Goal: Task Accomplishment & Management: Use online tool/utility

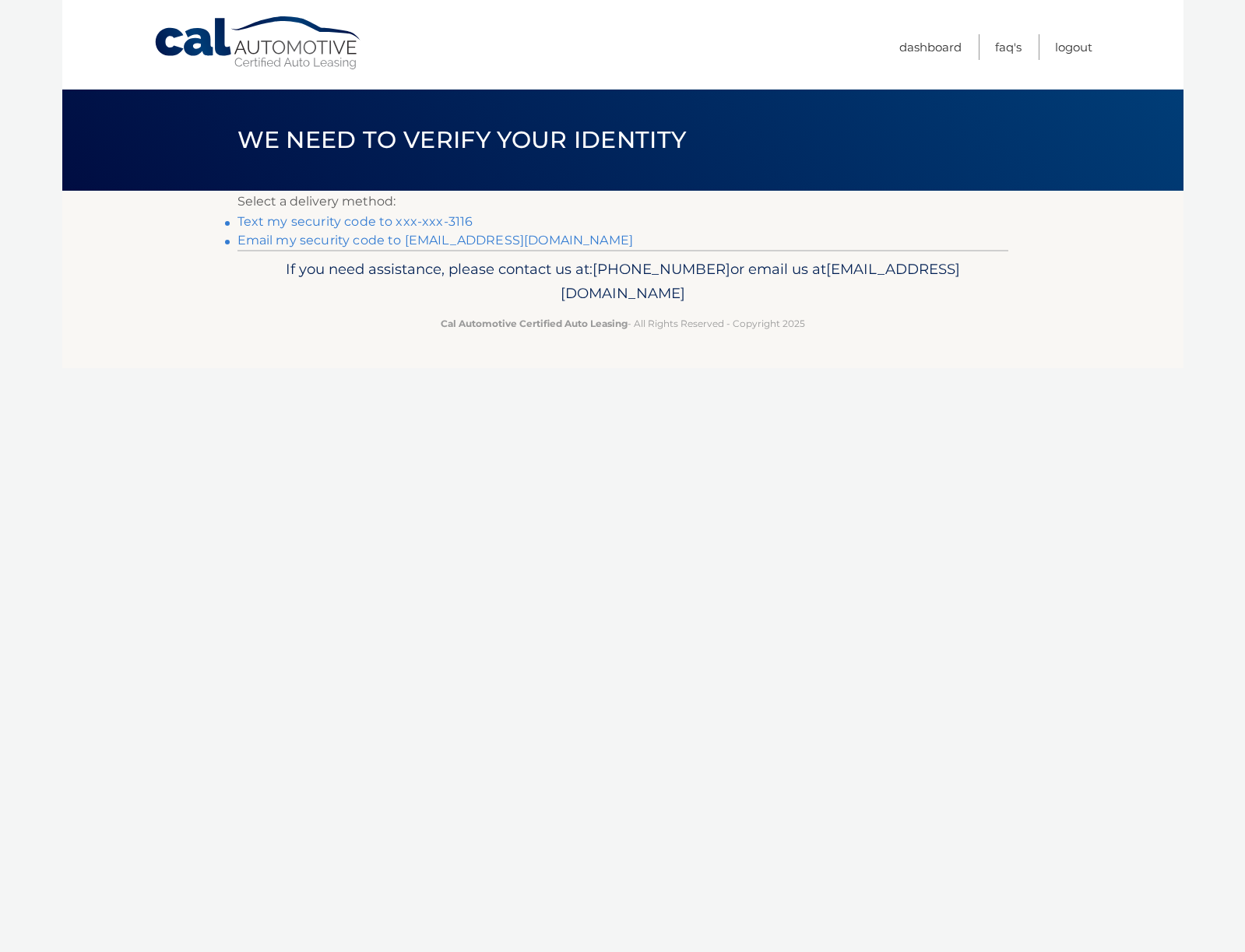
click at [424, 221] on link "Text my security code to xxx-xxx-3116" at bounding box center [355, 222] width 236 height 15
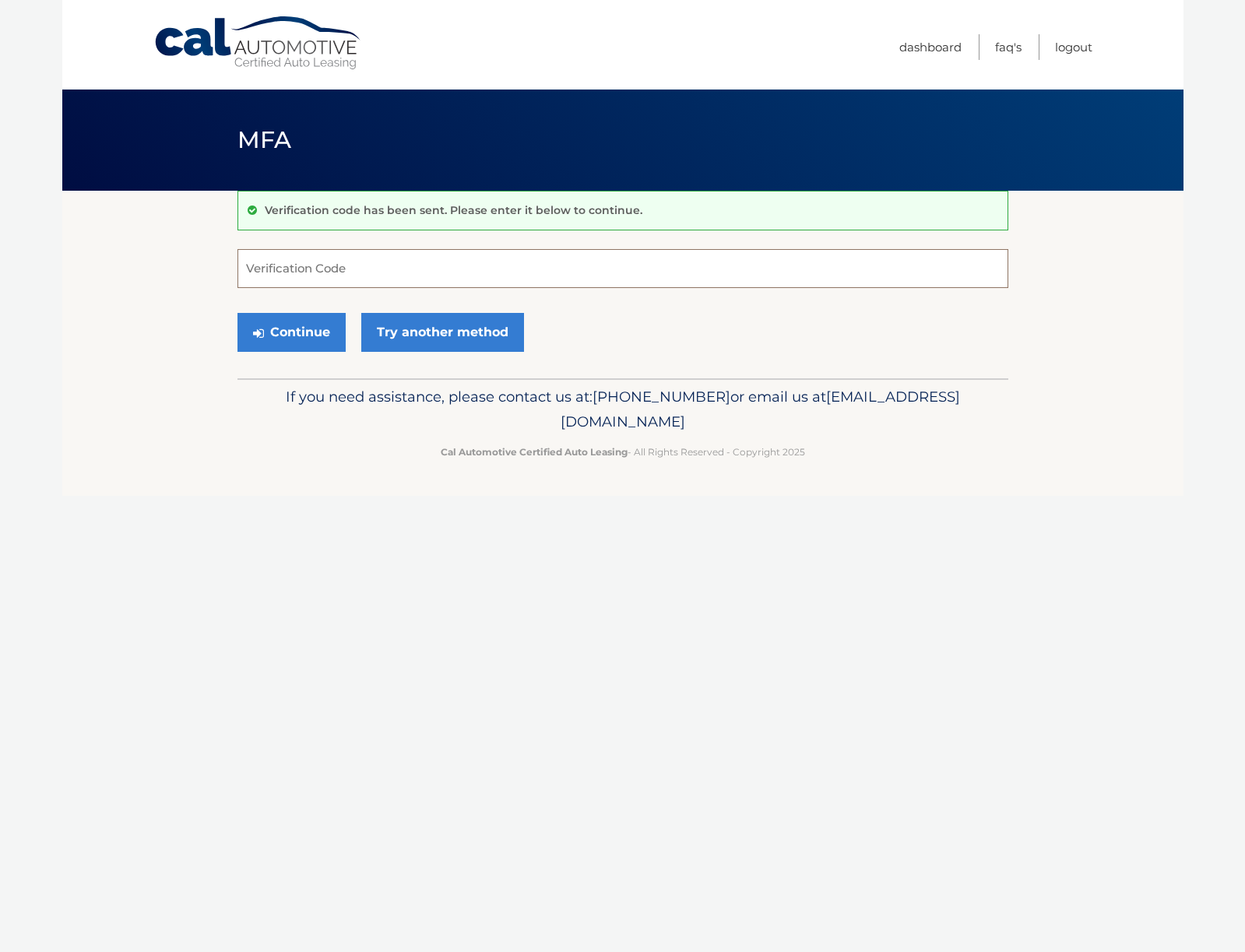
click at [384, 265] on input "Verification Code" at bounding box center [622, 268] width 771 height 39
type input "886872"
click at [291, 332] on button "Continue" at bounding box center [291, 332] width 109 height 39
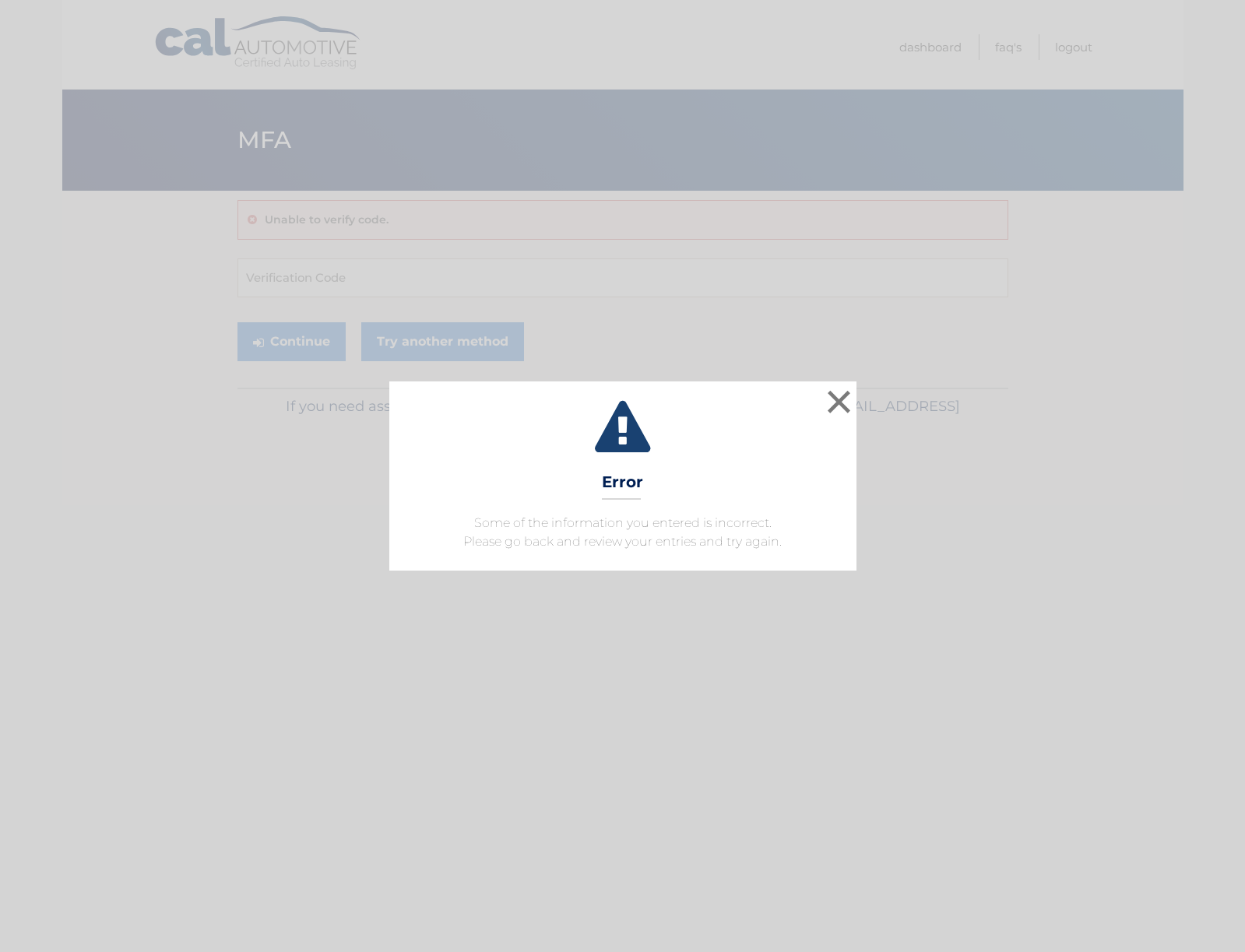
click at [382, 268] on div "× Error Some of the information you entered is incorrect. Please go back and re…" at bounding box center [622, 476] width 1245 height 952
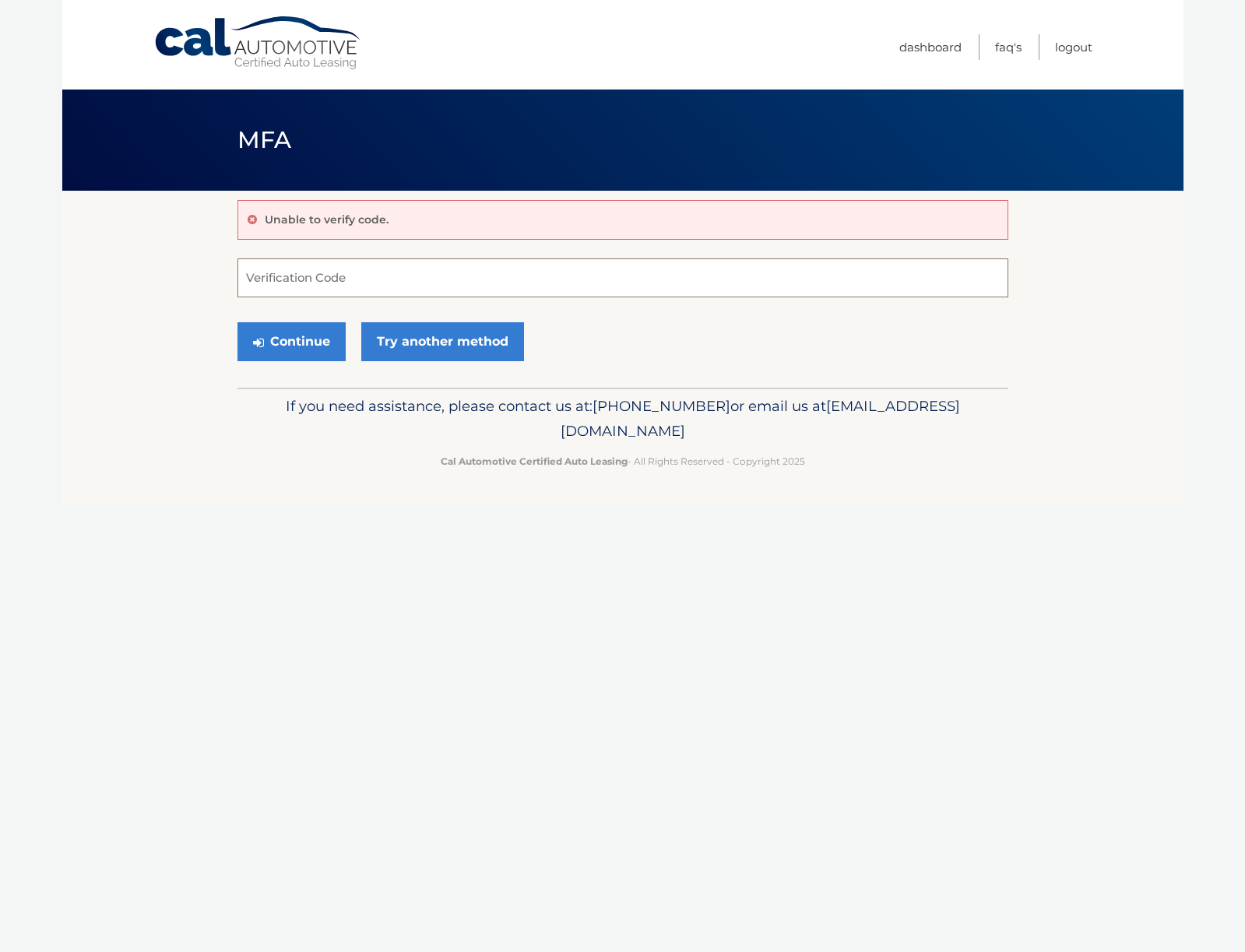
click at [339, 277] on input "Verification Code" at bounding box center [622, 278] width 771 height 39
type input "886672"
click at [291, 341] on button "Continue" at bounding box center [291, 341] width 109 height 39
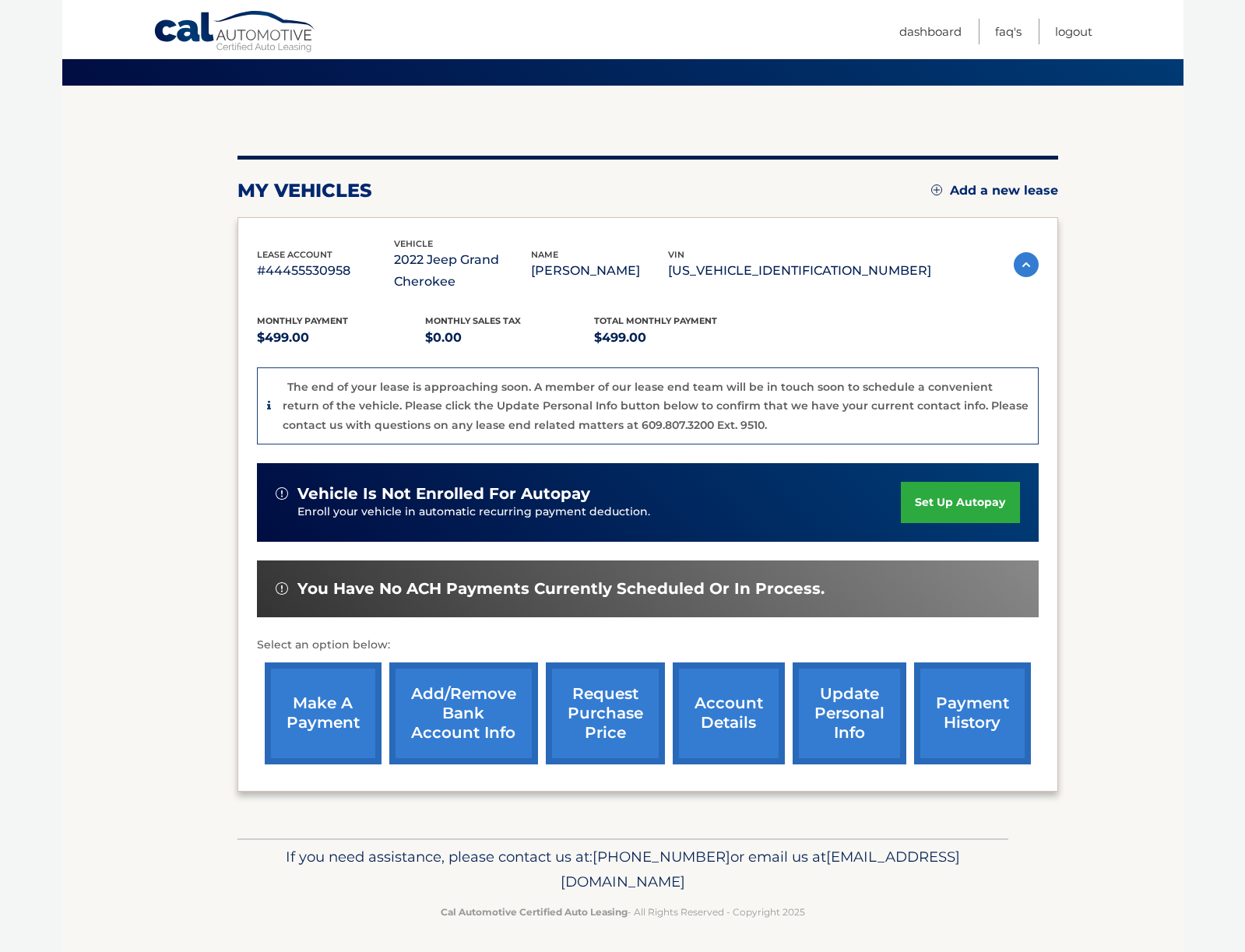
scroll to position [104, 0]
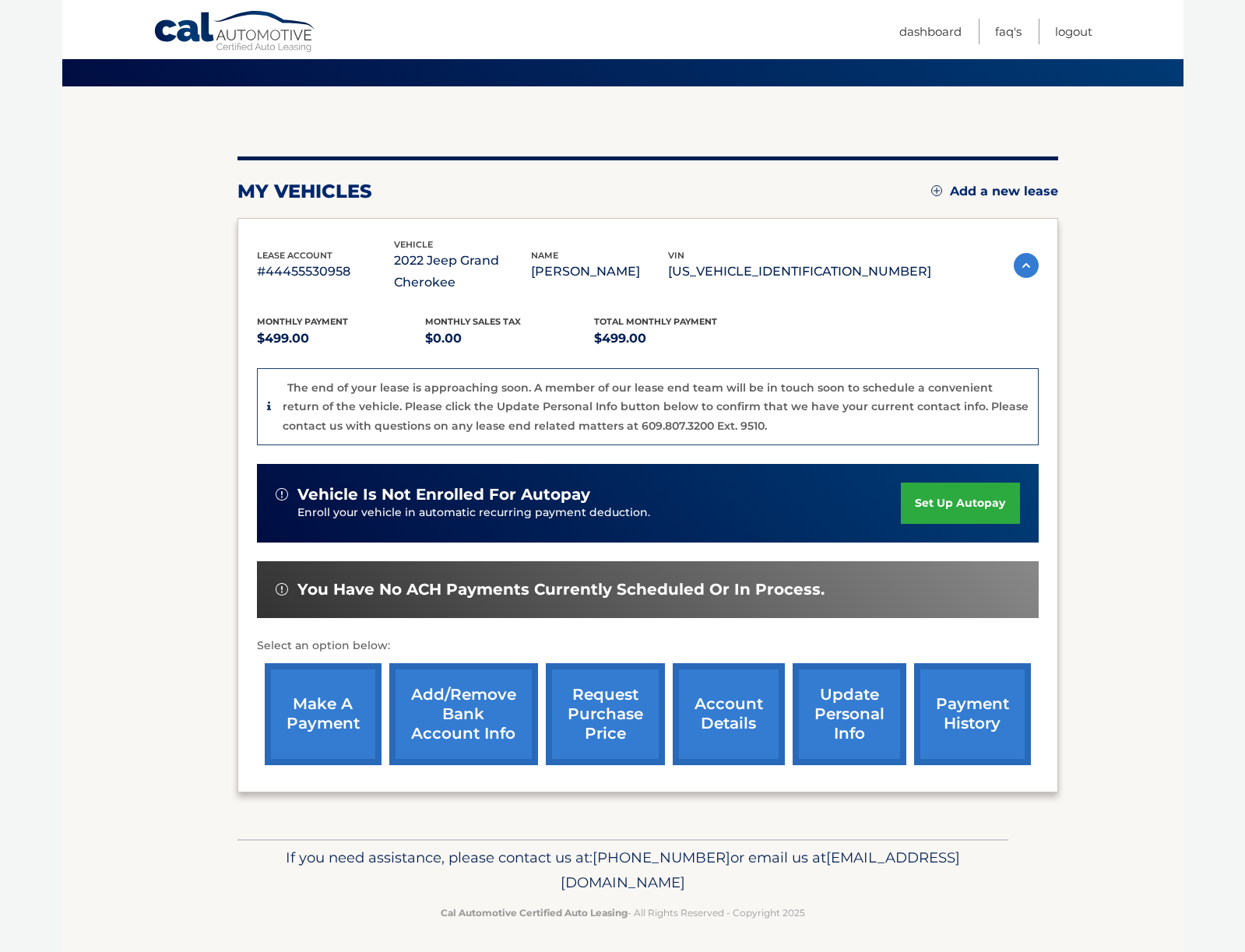
click at [320, 695] on link "make a payment" at bounding box center [323, 714] width 117 height 102
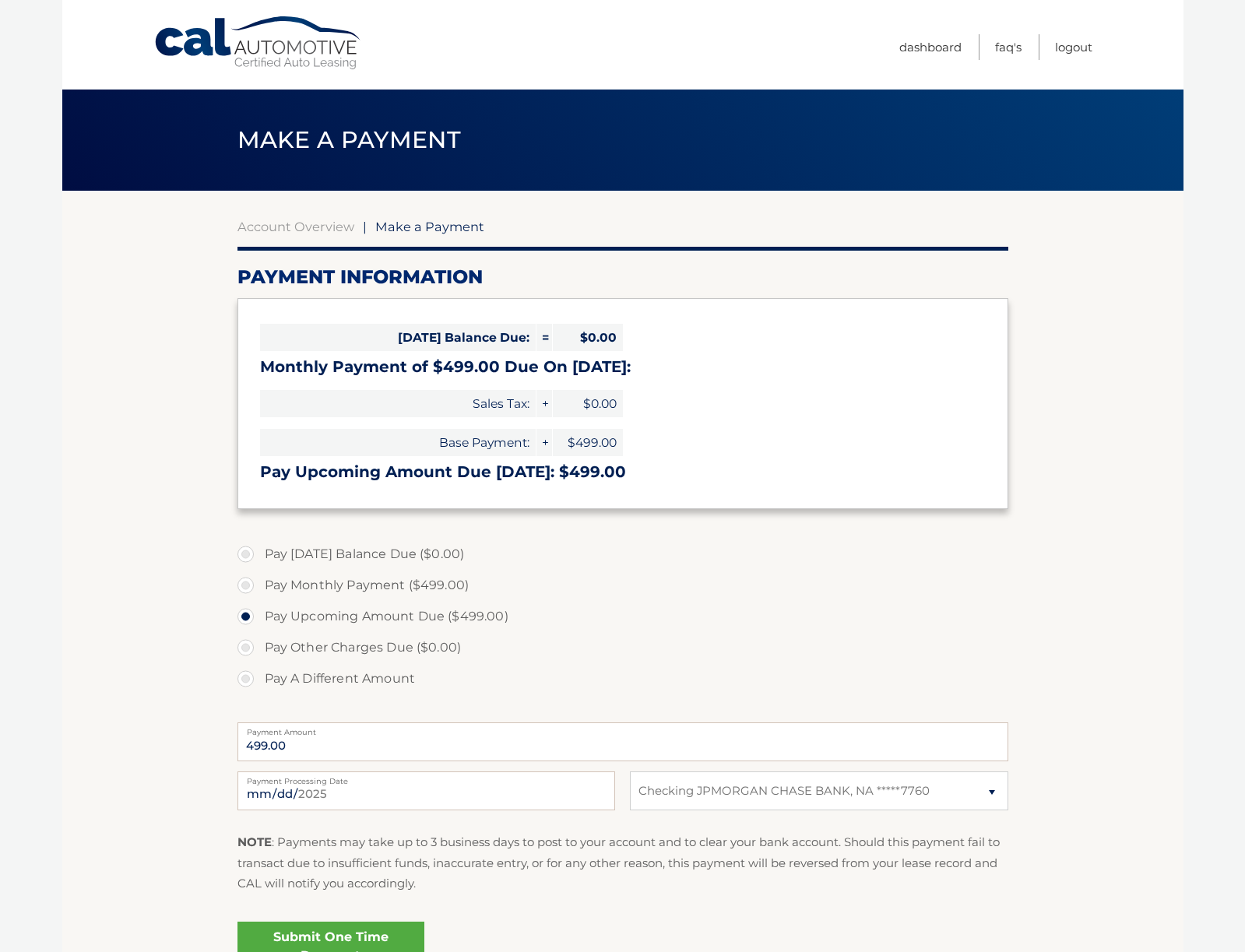
select select "NGE4OWIzZDctZTI0My00NjIwLTllOTgtNGMzYWMxOTU0NGY1"
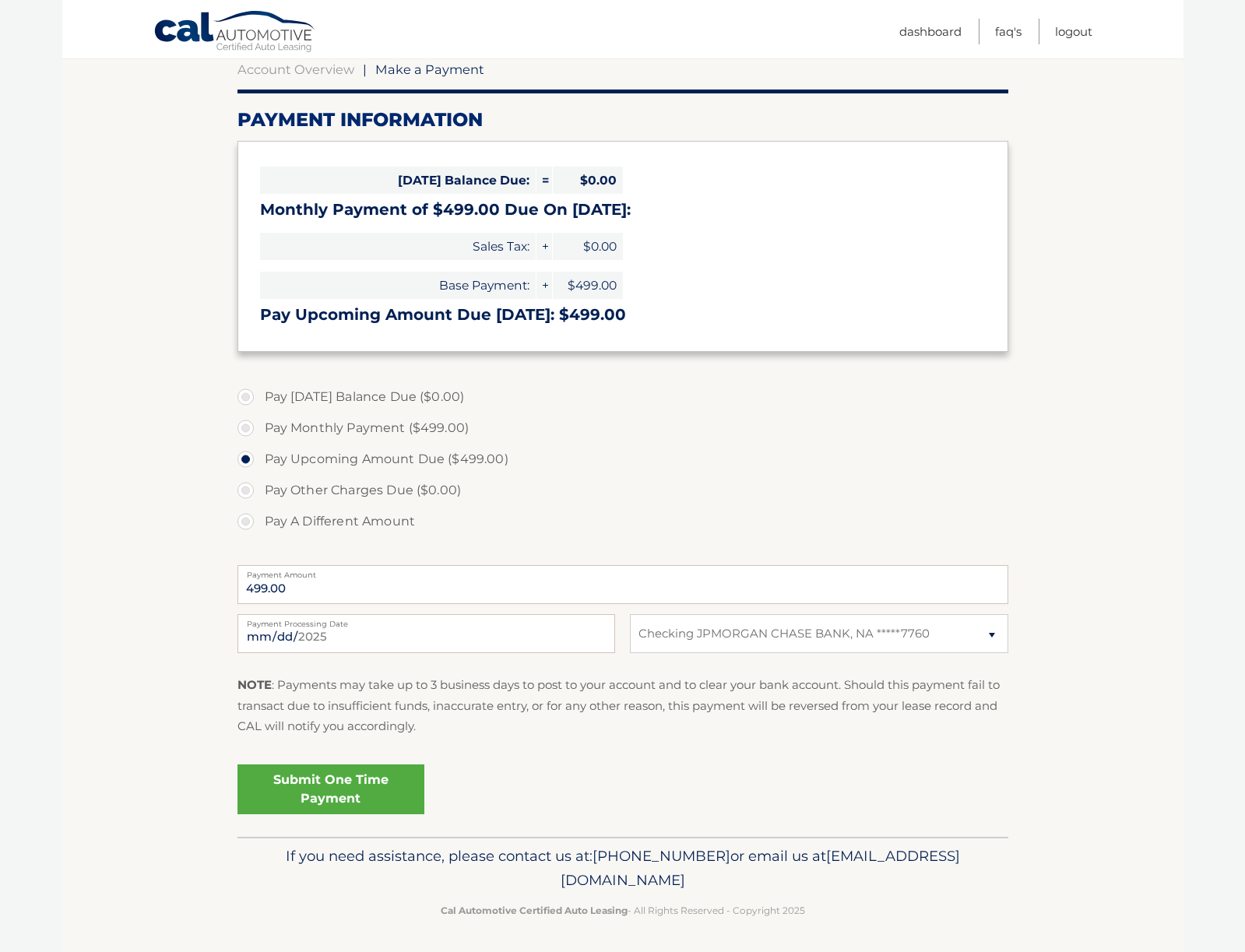
scroll to position [157, 0]
click at [331, 789] on link "Submit One Time Payment" at bounding box center [331, 790] width 187 height 50
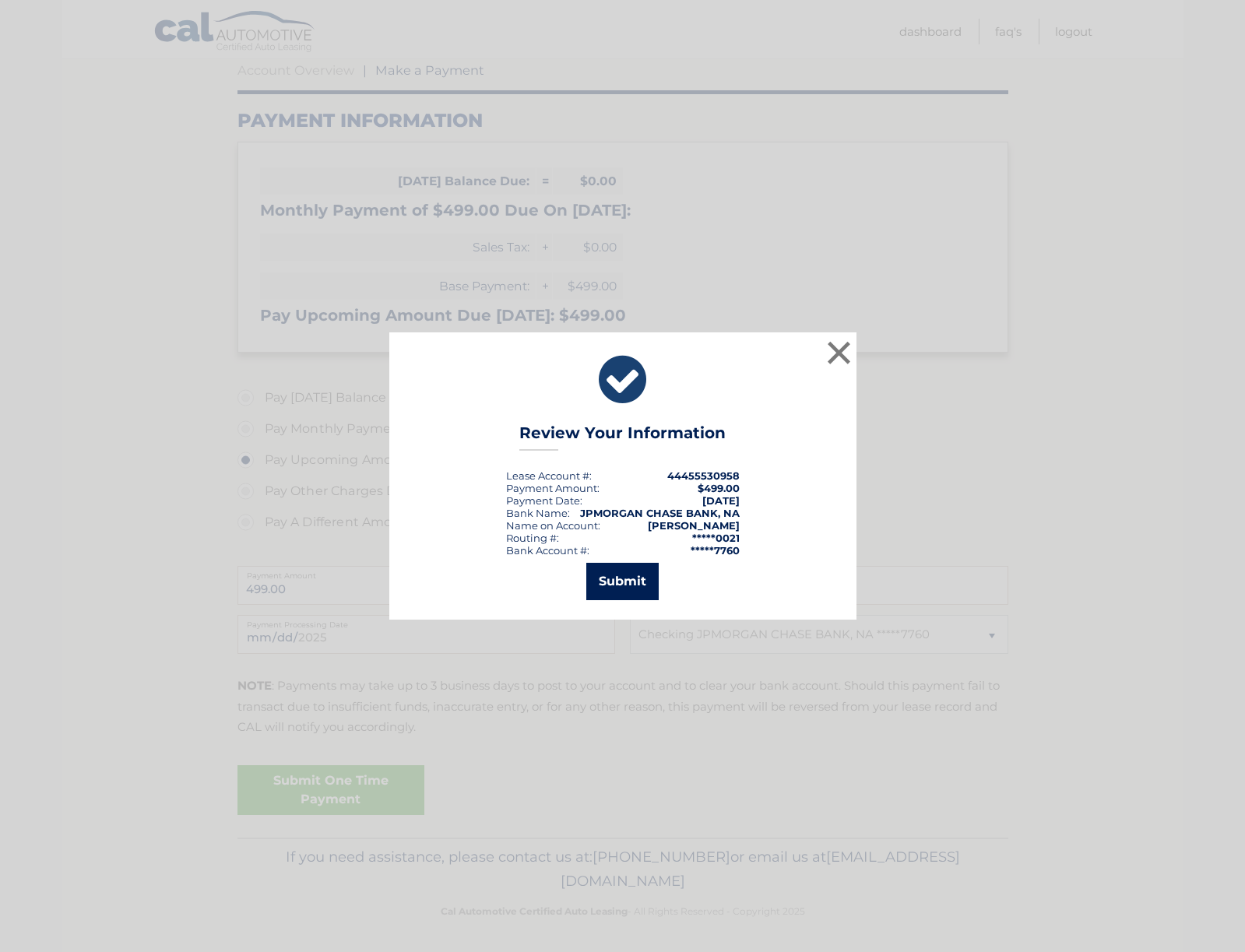
click at [638, 582] on button "Submit" at bounding box center [622, 582] width 73 height 38
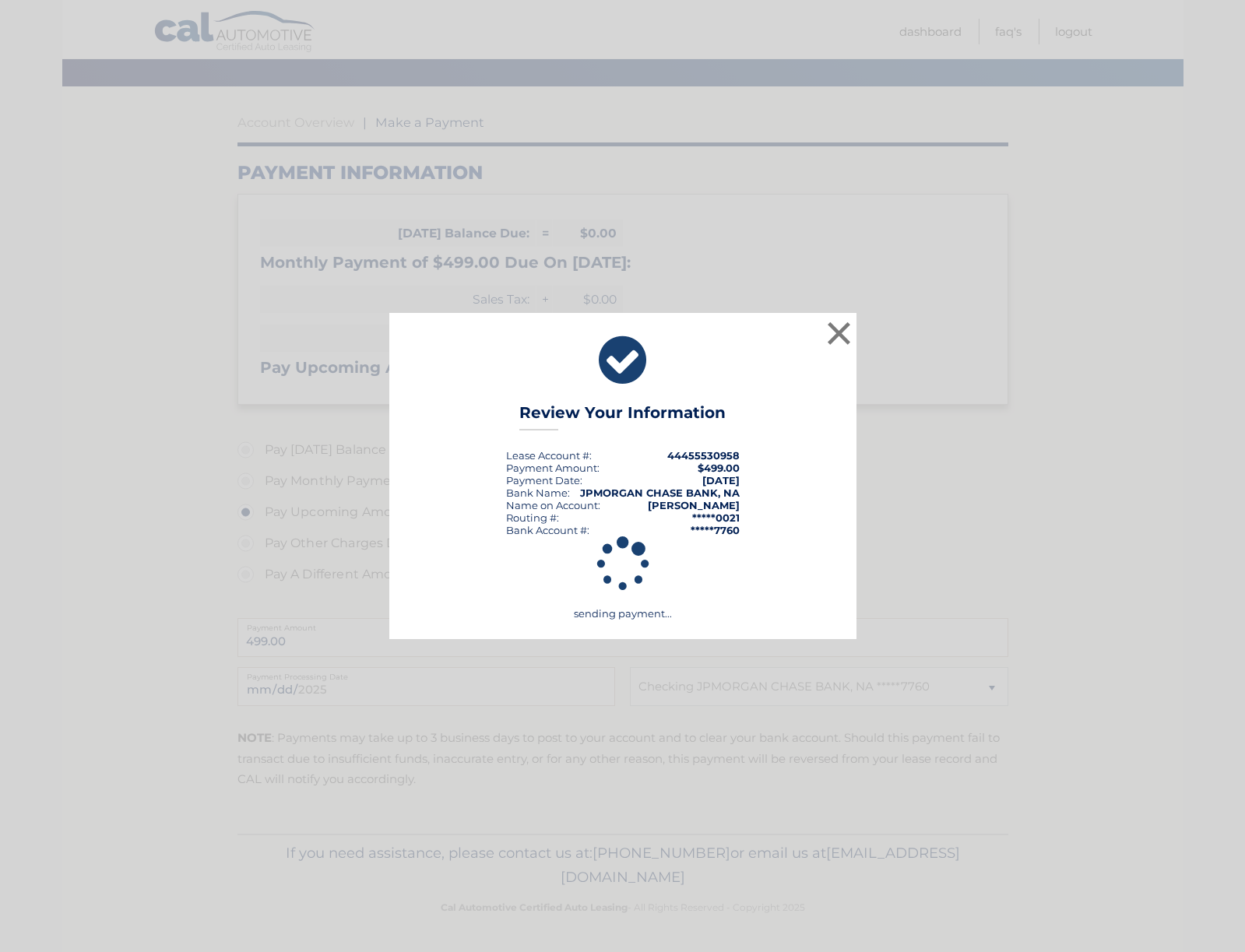
scroll to position [100, 0]
